Goal: Task Accomplishment & Management: Manage account settings

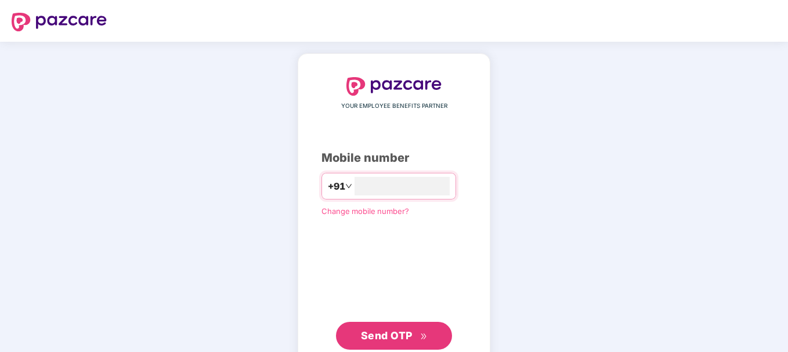
type input "**********"
click at [375, 334] on span "Send OTP" at bounding box center [387, 334] width 52 height 12
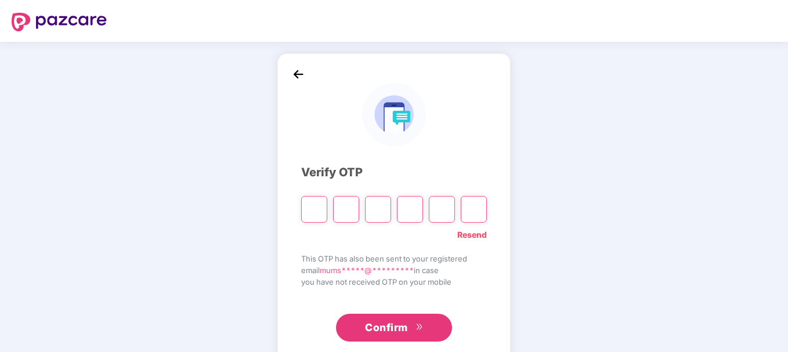
type input "*"
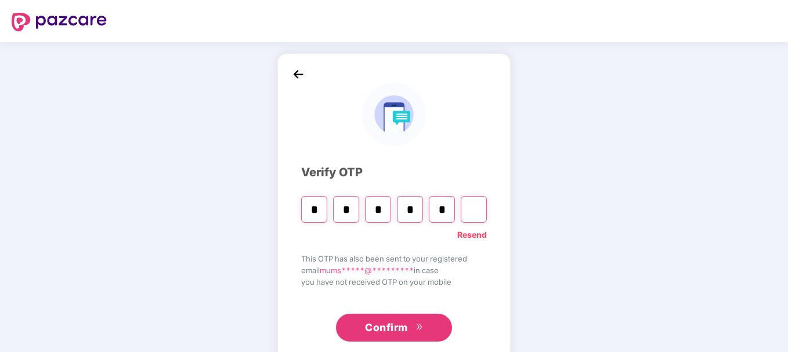
type input "*"
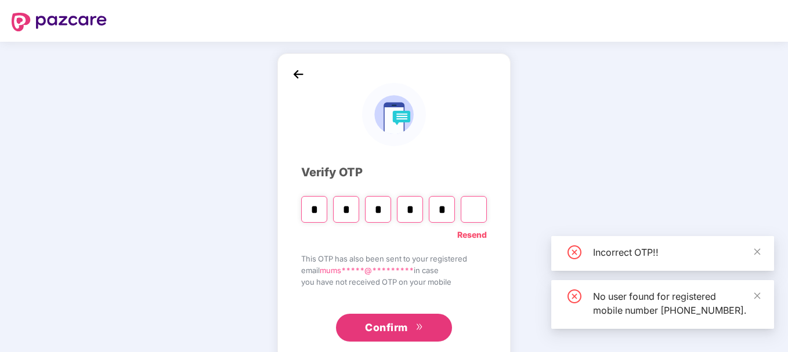
type input "*"
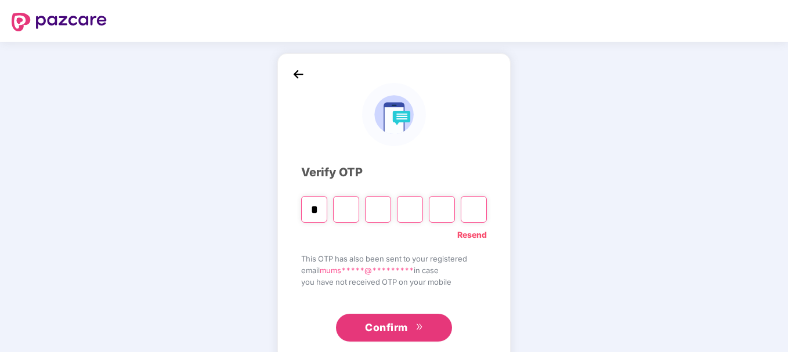
type input "*"
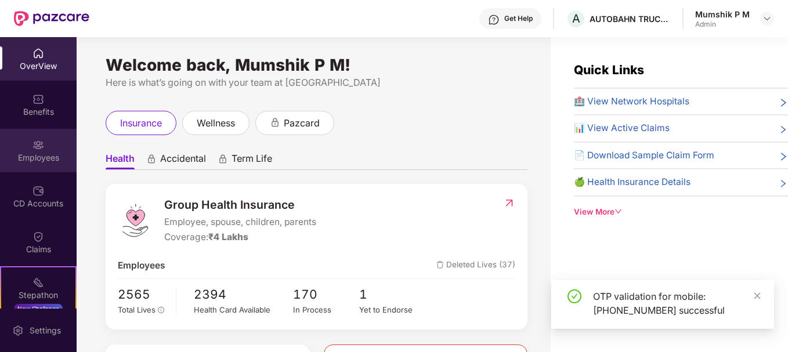
click at [30, 169] on div "Employees" at bounding box center [38, 151] width 77 height 44
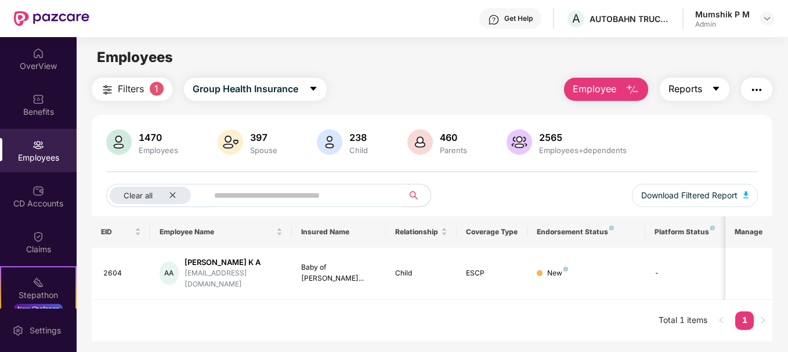
click at [717, 88] on icon "caret-down" at bounding box center [716, 89] width 6 height 4
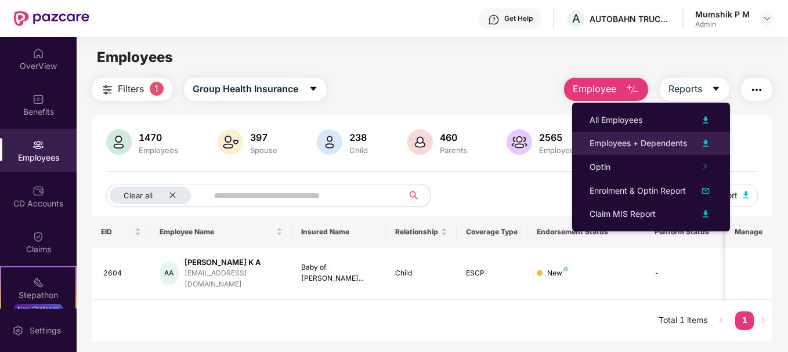
click at [706, 143] on img at bounding box center [706, 143] width 14 height 14
